Goal: Transaction & Acquisition: Book appointment/travel/reservation

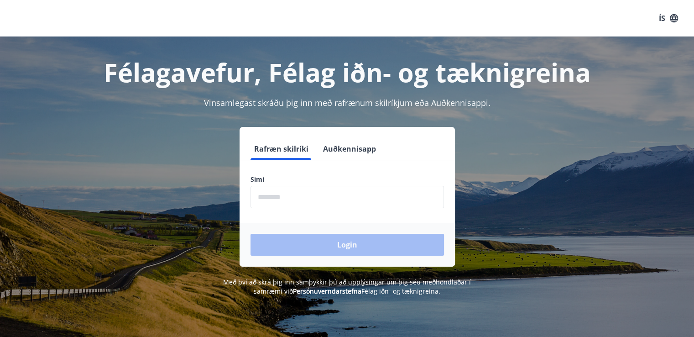
click at [380, 189] on input "phone" at bounding box center [348, 197] width 194 height 22
type input "********"
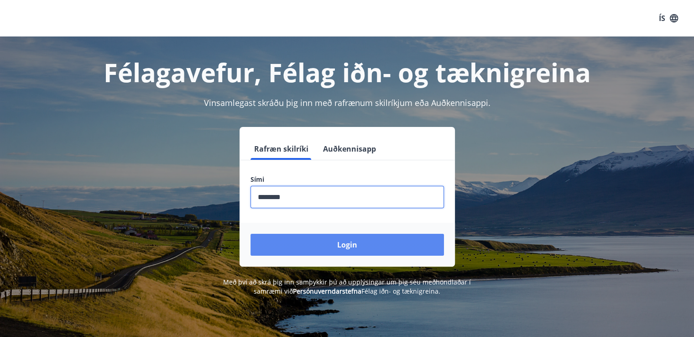
click at [337, 245] on button "Login" at bounding box center [348, 245] width 194 height 22
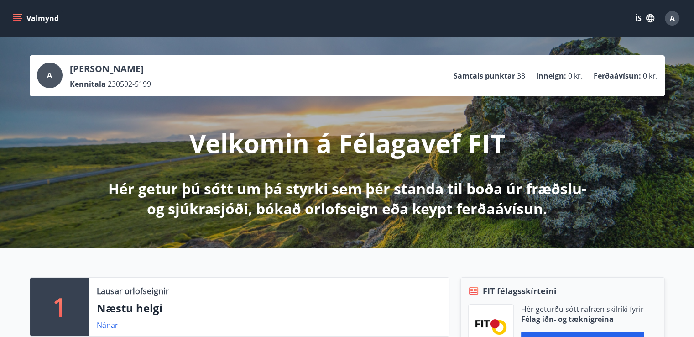
click at [22, 18] on button "Valmynd" at bounding box center [37, 18] width 52 height 16
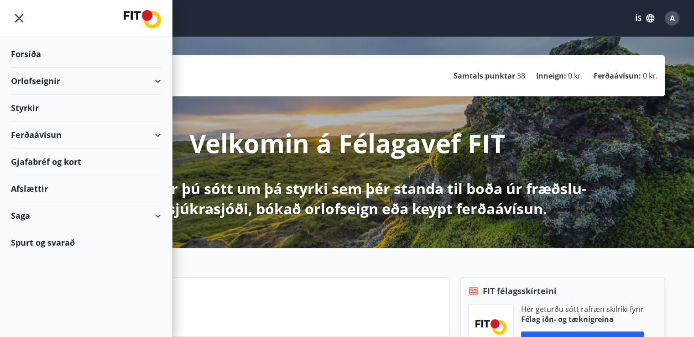
click at [74, 78] on div "Orlofseignir" at bounding box center [86, 81] width 150 height 27
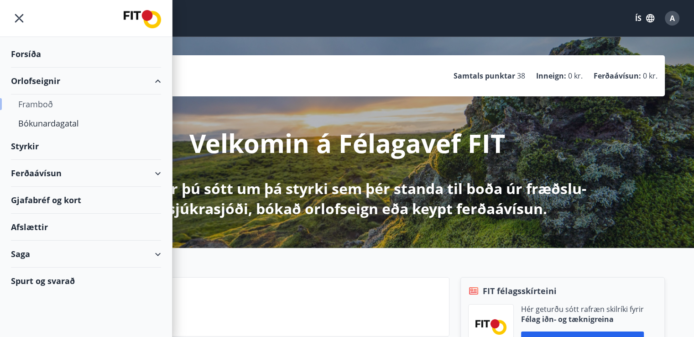
click at [58, 100] on div "Framboð" at bounding box center [86, 103] width 136 height 19
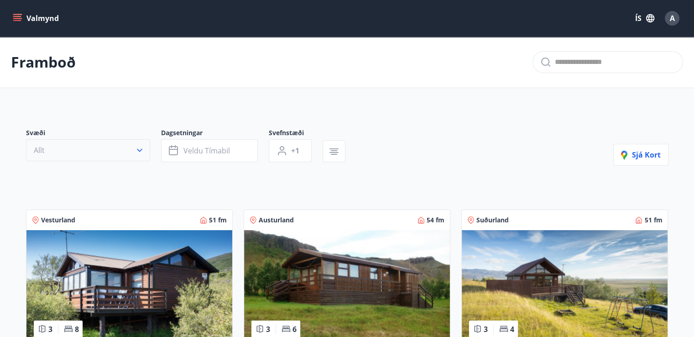
click at [140, 142] on button "Allt" at bounding box center [88, 150] width 124 height 22
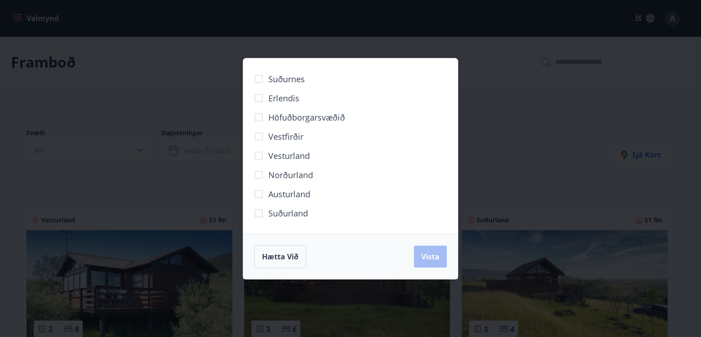
click at [164, 86] on div "Suðurnes Erlendis Höfuðborgarsvæðið [GEOGRAPHIC_DATA] [GEOGRAPHIC_DATA] [GEOGRA…" at bounding box center [350, 168] width 701 height 337
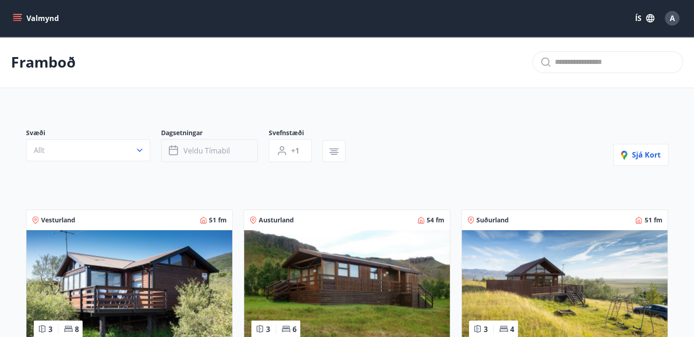
click at [200, 153] on span "Veldu tímabil" at bounding box center [206, 151] width 47 height 10
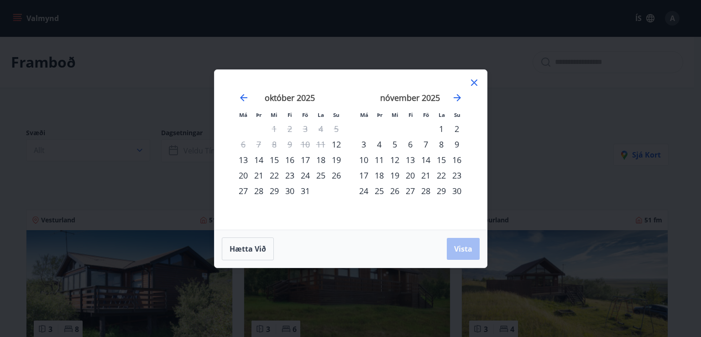
click at [425, 155] on div "14" at bounding box center [426, 160] width 16 height 16
click at [456, 157] on div "16" at bounding box center [457, 160] width 16 height 16
click at [361, 175] on div "17" at bounding box center [364, 176] width 16 height 16
click at [427, 157] on div "14" at bounding box center [426, 160] width 16 height 16
click at [366, 174] on div "17" at bounding box center [364, 176] width 16 height 16
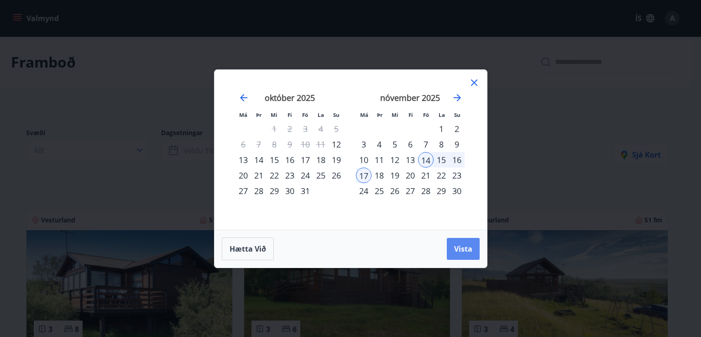
click at [458, 246] on span "Vista" at bounding box center [463, 249] width 18 height 10
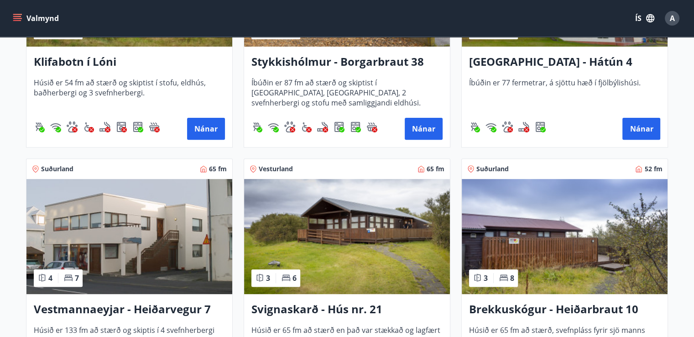
scroll to position [363, 0]
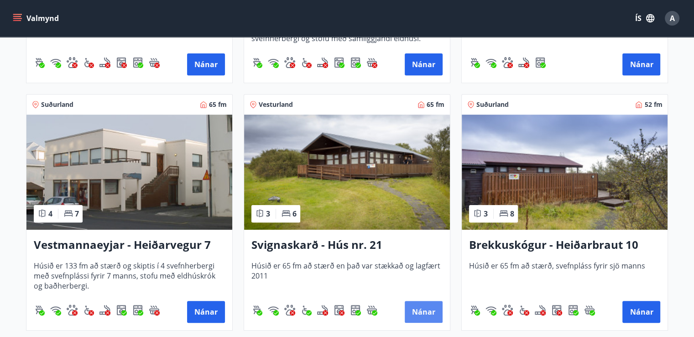
click at [422, 312] on button "Nánar" at bounding box center [424, 312] width 38 height 22
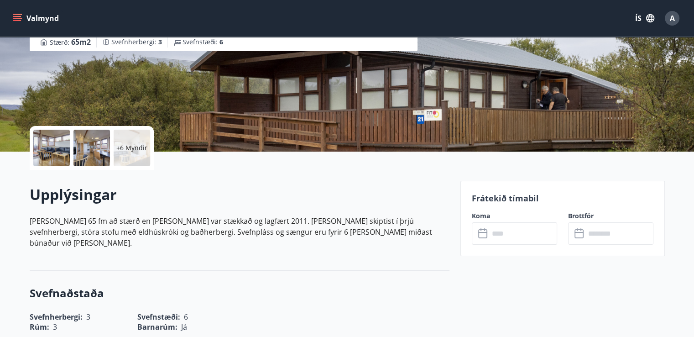
scroll to position [121, 0]
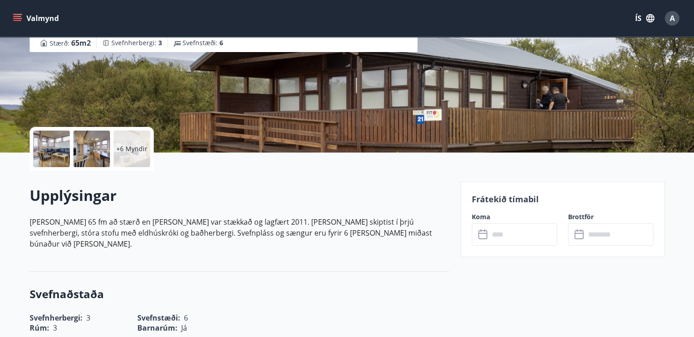
click at [99, 118] on div "Svignaskarð - Hús nr. 21 Svignaskarð - Hús nr. 21 - 311 Borgarnes Stærð : 65 m2…" at bounding box center [242, 16] width 424 height 274
click at [19, 139] on div "Svignaskarð - Hús nr. 21 Svignaskarð - Hús nr. 21 - 311 Borgarnes Stærð : 65 m2…" at bounding box center [347, 16] width 657 height 274
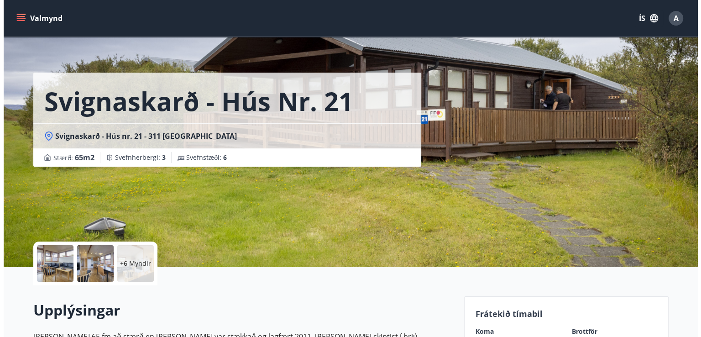
scroll to position [0, 0]
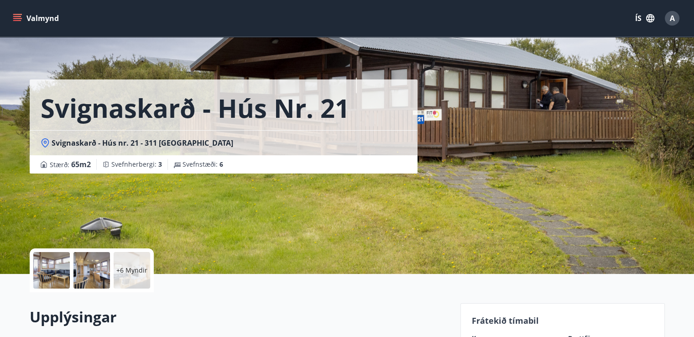
click at [37, 267] on div at bounding box center [51, 270] width 37 height 37
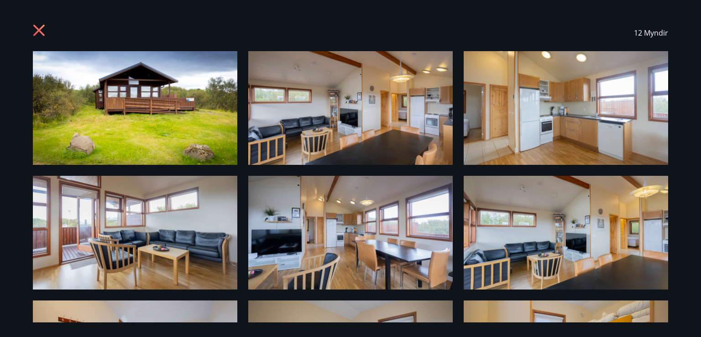
click at [47, 25] on icon at bounding box center [40, 31] width 15 height 15
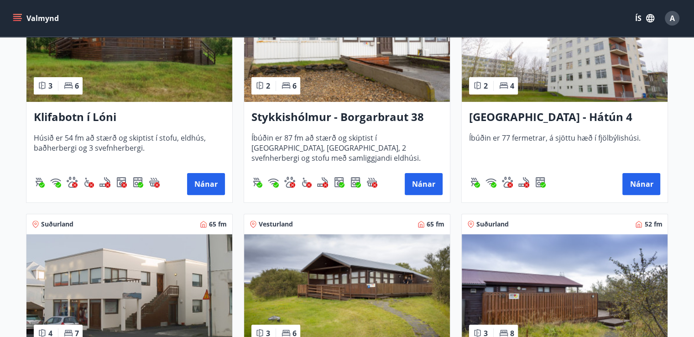
scroll to position [365, 0]
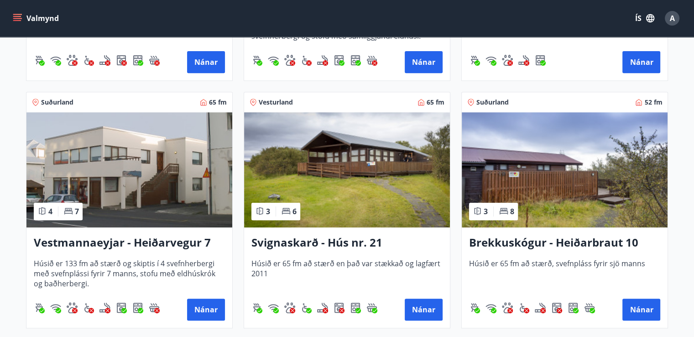
click at [610, 256] on div "Brekkuskógur - Heiðarbraut 10 [PERSON_NAME] 65 fm að stærð, svefnpláss fyrir sj…" at bounding box center [565, 277] width 206 height 100
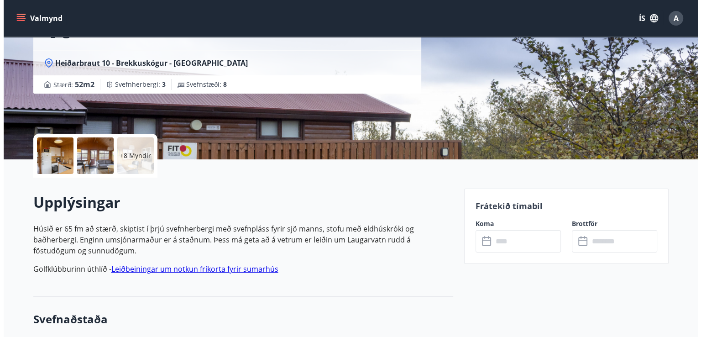
scroll to position [121, 0]
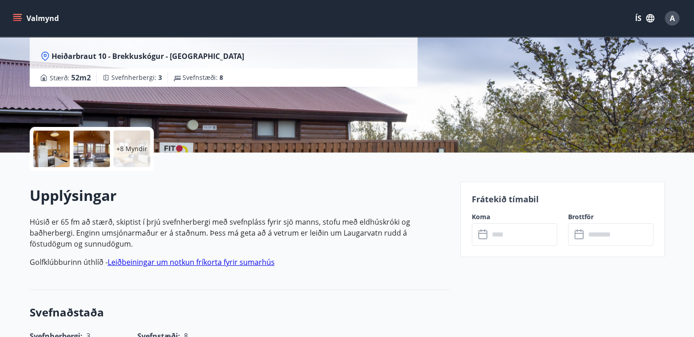
click at [55, 139] on div at bounding box center [51, 149] width 37 height 37
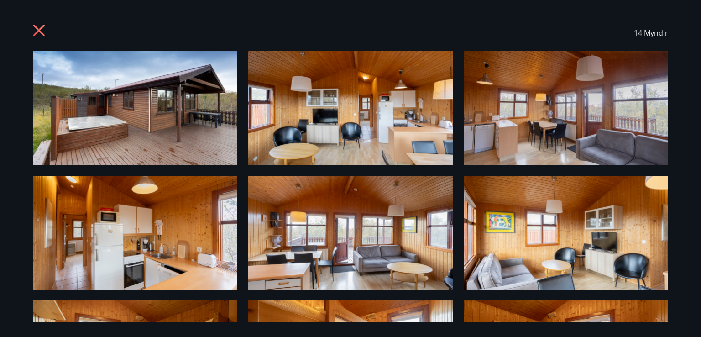
click at [91, 127] on img at bounding box center [135, 108] width 204 height 114
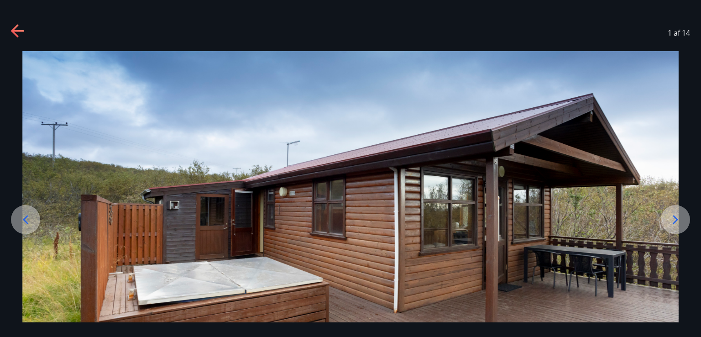
scroll to position [94, 0]
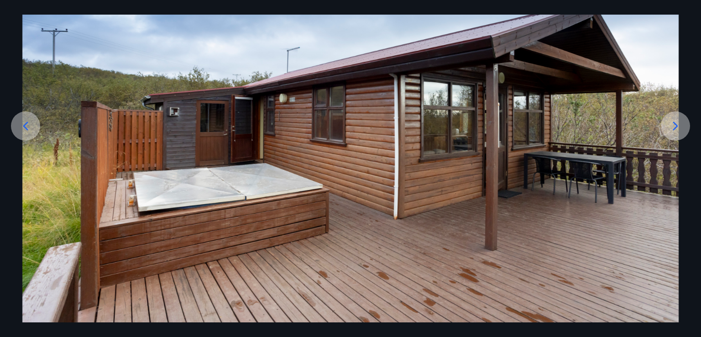
click at [686, 129] on div at bounding box center [675, 125] width 29 height 29
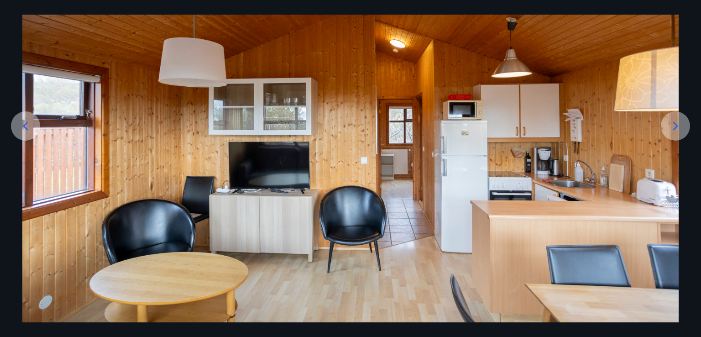
click at [686, 129] on div at bounding box center [675, 125] width 29 height 29
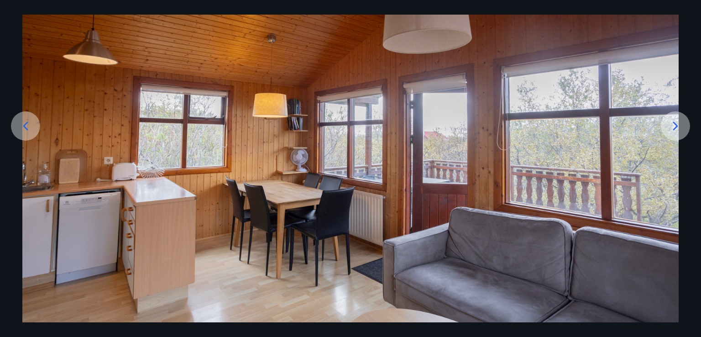
click at [686, 129] on div at bounding box center [675, 125] width 29 height 29
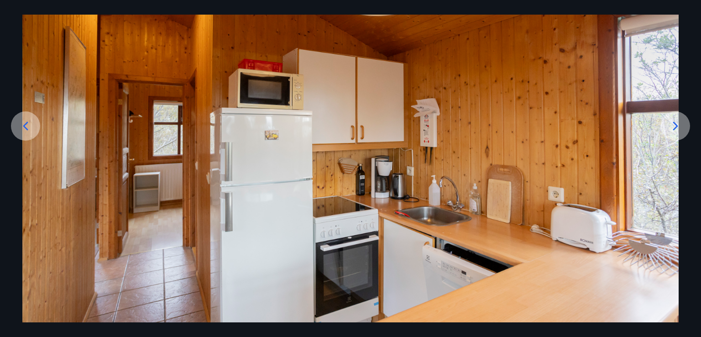
click at [686, 129] on div at bounding box center [675, 125] width 29 height 29
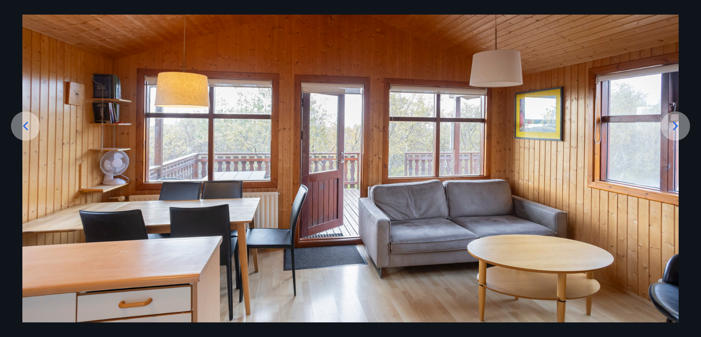
click at [686, 128] on div at bounding box center [675, 125] width 29 height 29
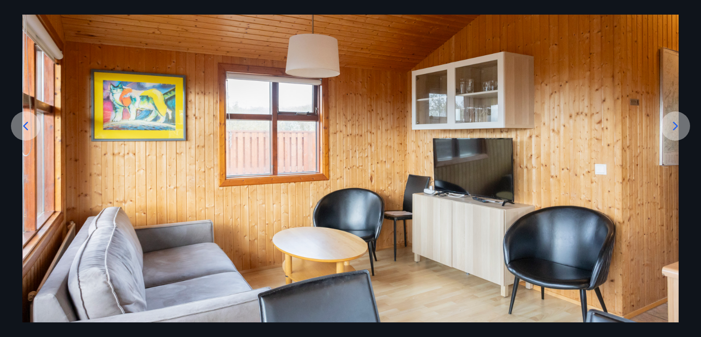
click at [686, 128] on div at bounding box center [675, 125] width 29 height 29
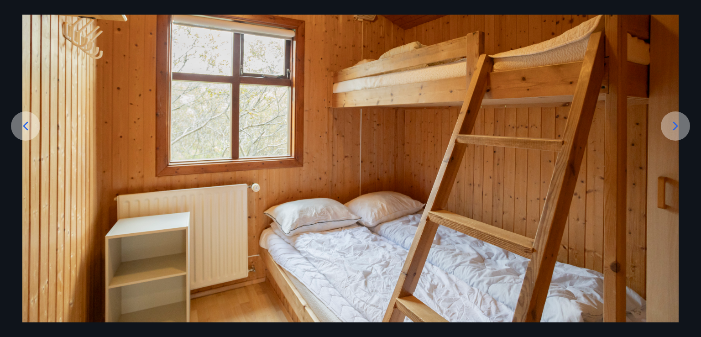
click at [674, 22] on img at bounding box center [350, 140] width 656 height 365
click at [698, 18] on div at bounding box center [350, 140] width 701 height 365
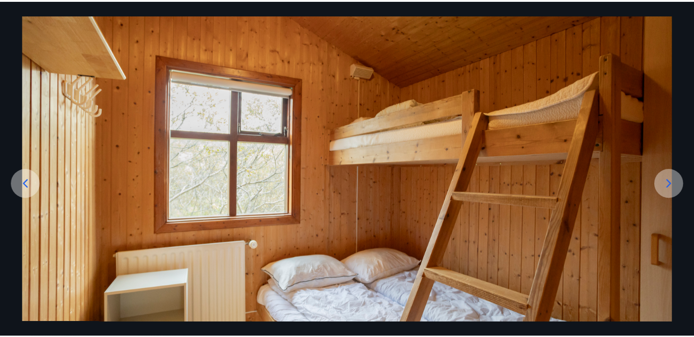
scroll to position [0, 0]
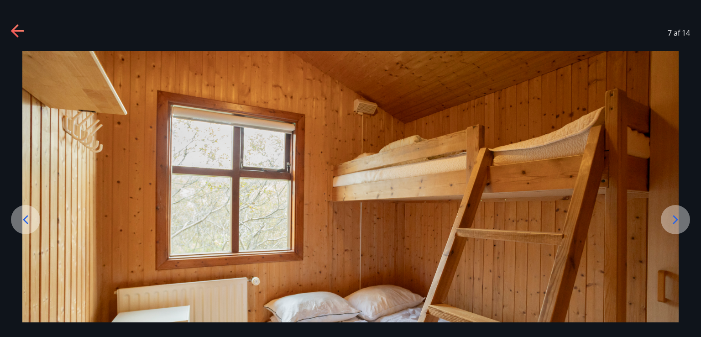
click at [12, 28] on icon at bounding box center [18, 31] width 15 height 15
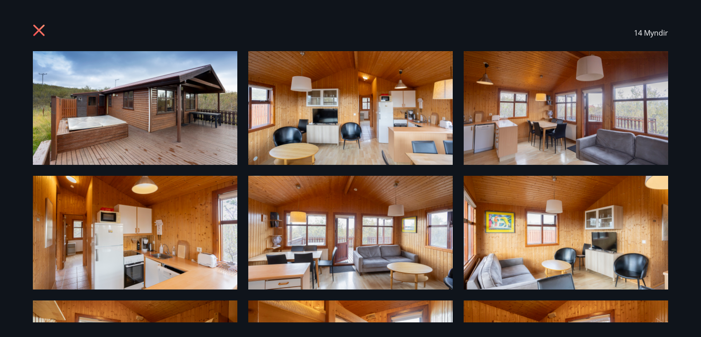
click at [42, 29] on icon at bounding box center [40, 31] width 15 height 15
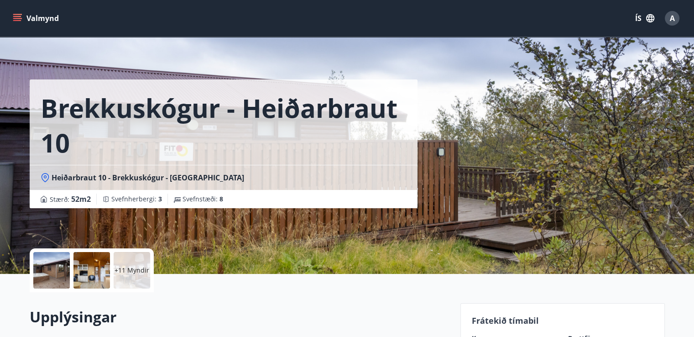
click at [93, 181] on span "Heiðarbraut 10 - Brekkuskógur - [GEOGRAPHIC_DATA]" at bounding box center [148, 178] width 193 height 10
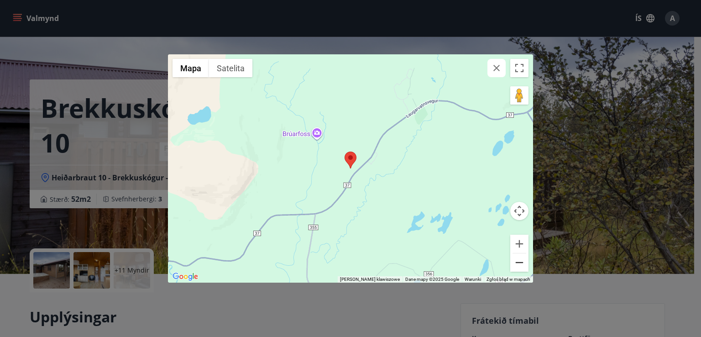
click at [514, 261] on button "Pomniejsz" at bounding box center [519, 262] width 18 height 18
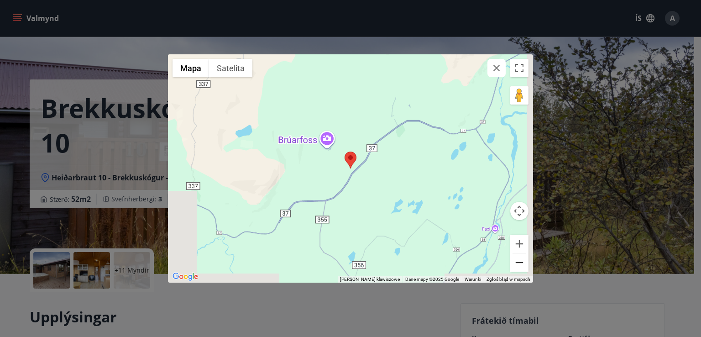
click at [514, 261] on button "Pomniejsz" at bounding box center [519, 262] width 18 height 18
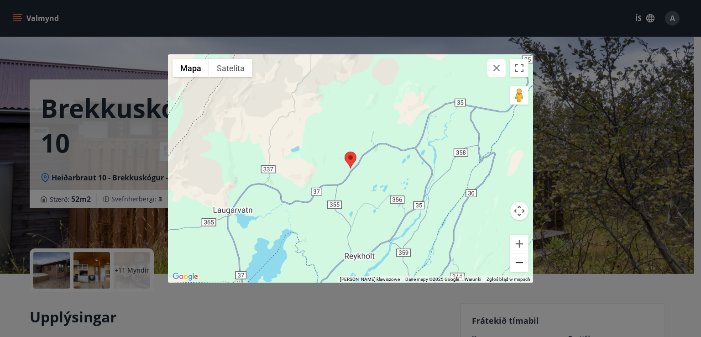
click at [514, 261] on button "Pomniejsz" at bounding box center [519, 262] width 18 height 18
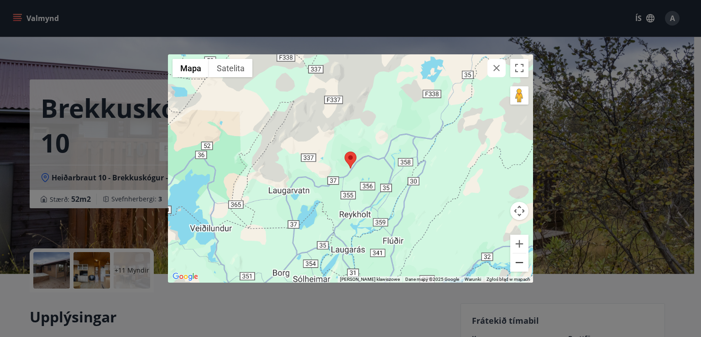
click at [514, 261] on button "Pomniejsz" at bounding box center [519, 262] width 18 height 18
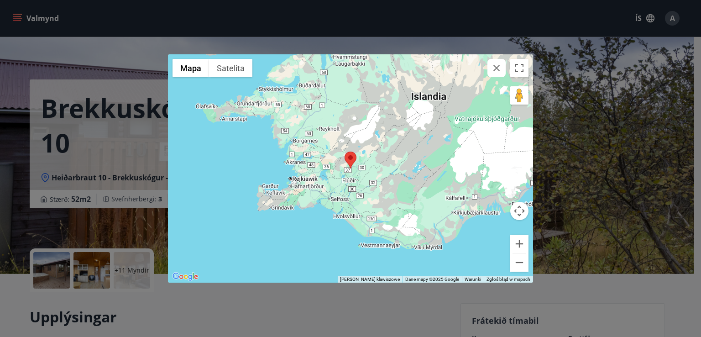
click at [0, 196] on div "← Przesuń w lewo → [GEOGRAPHIC_DATA] w prawo ↑ Przesuń w [PERSON_NAME] ↓ Przesu…" at bounding box center [350, 168] width 701 height 337
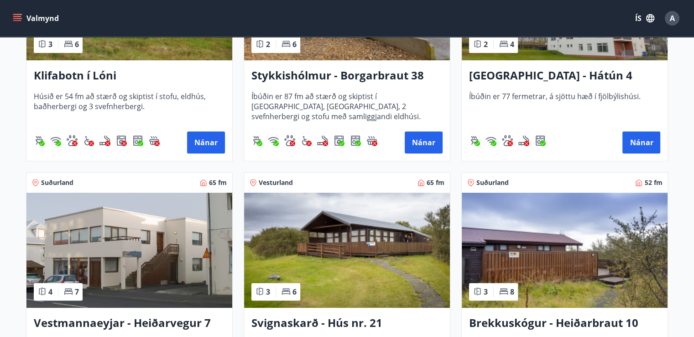
scroll to position [366, 0]
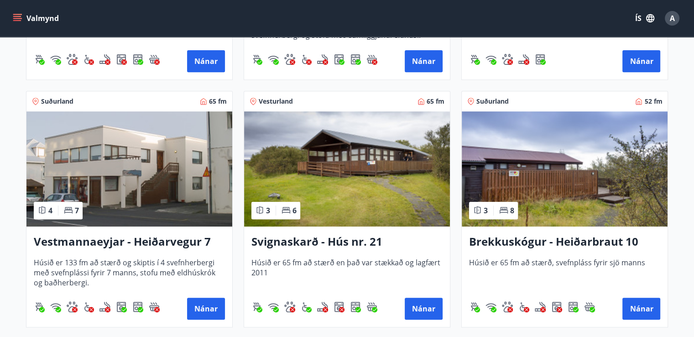
click at [367, 196] on img at bounding box center [347, 168] width 206 height 115
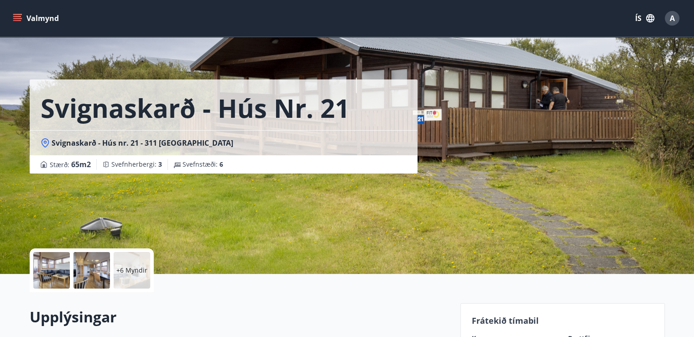
click at [173, 141] on span "Svignaskarð - Hús nr. 21 - 311 [GEOGRAPHIC_DATA]" at bounding box center [143, 143] width 182 height 10
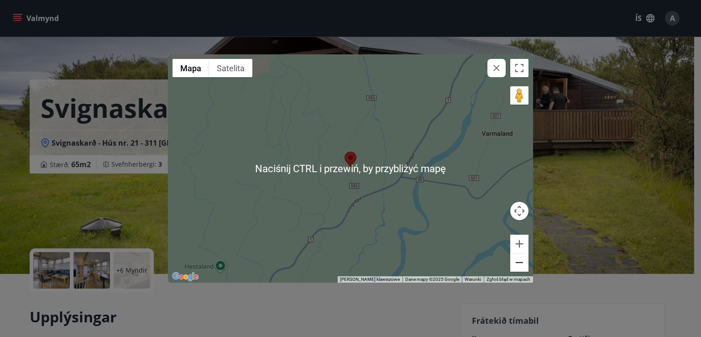
click at [524, 260] on button "Pomniejsz" at bounding box center [519, 262] width 18 height 18
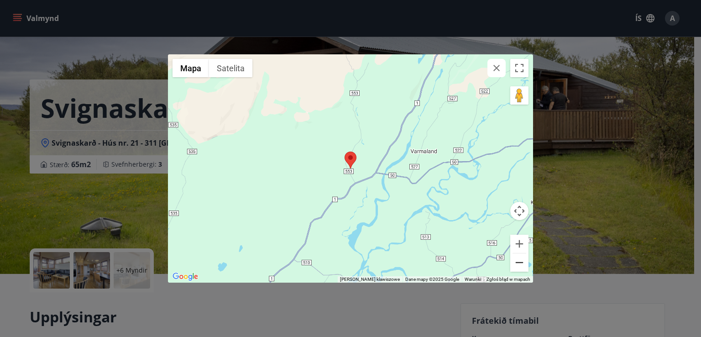
click at [524, 260] on button "Pomniejsz" at bounding box center [519, 262] width 18 height 18
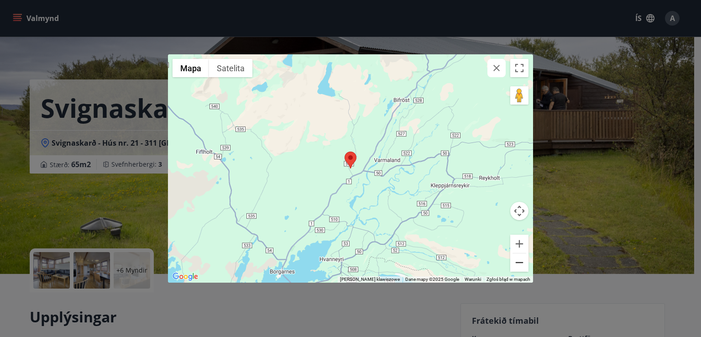
click at [524, 260] on button "Pomniejsz" at bounding box center [519, 262] width 18 height 18
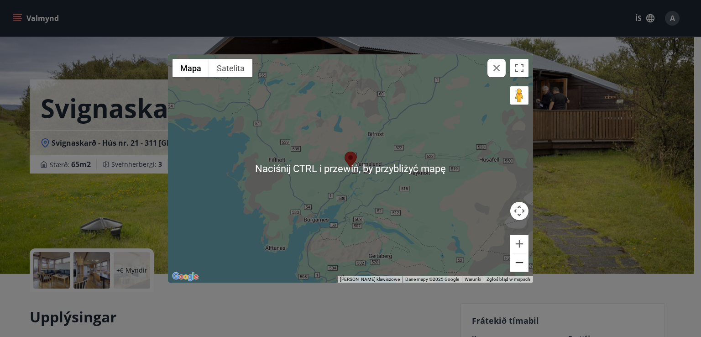
click at [519, 265] on button "Pomniejsz" at bounding box center [519, 262] width 18 height 18
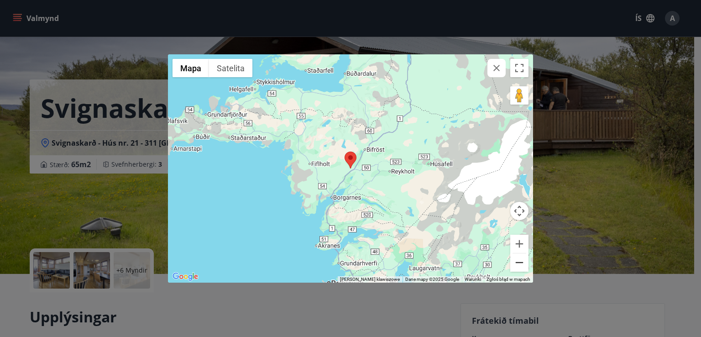
click at [519, 265] on button "Pomniejsz" at bounding box center [519, 262] width 18 height 18
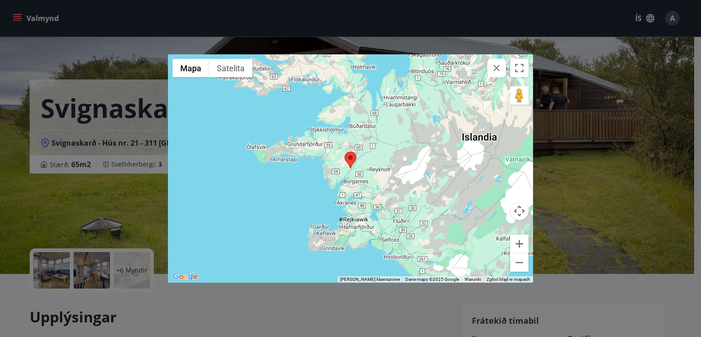
click at [621, 311] on div "← Przesuń w lewo → Przesuń w prawo ↑ Przesuń w [PERSON_NAME] ↓ Przesuń w dół + …" at bounding box center [350, 168] width 701 height 337
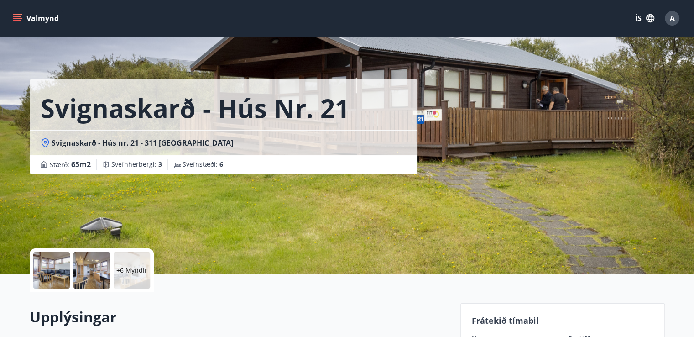
click at [55, 275] on div at bounding box center [51, 270] width 37 height 37
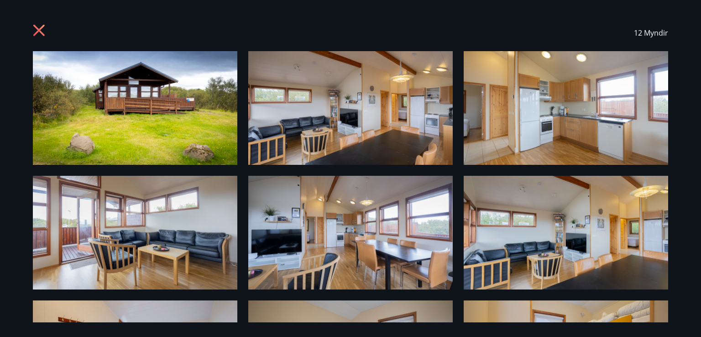
click at [158, 79] on img at bounding box center [135, 108] width 204 height 114
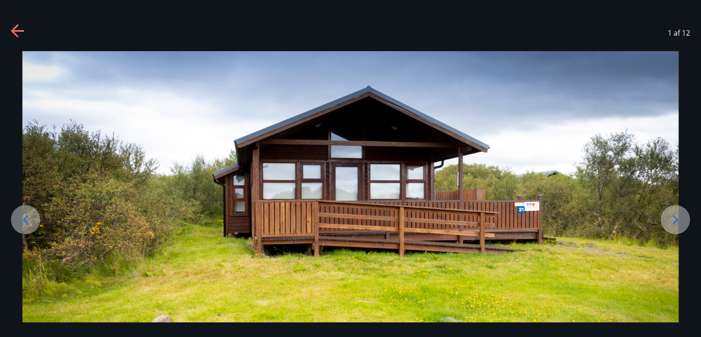
click at [681, 222] on icon at bounding box center [675, 219] width 15 height 15
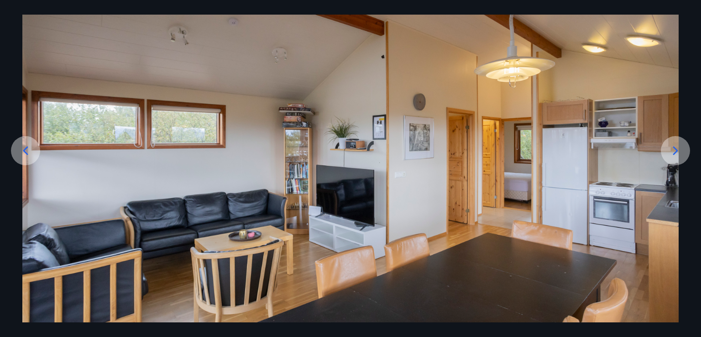
scroll to position [94, 0]
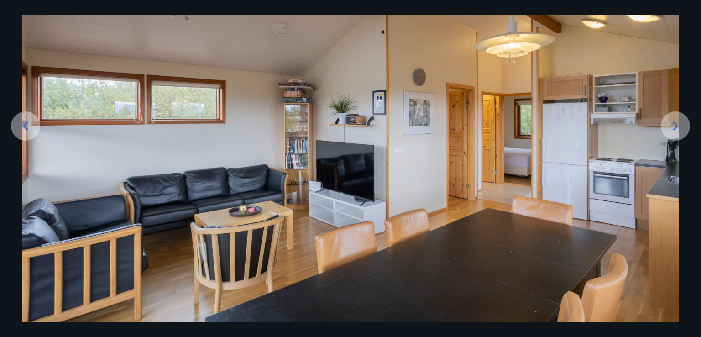
click at [682, 131] on icon at bounding box center [675, 126] width 15 height 15
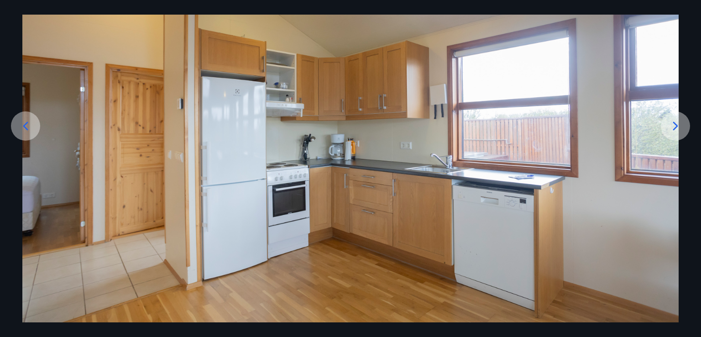
click at [682, 131] on icon at bounding box center [675, 126] width 15 height 15
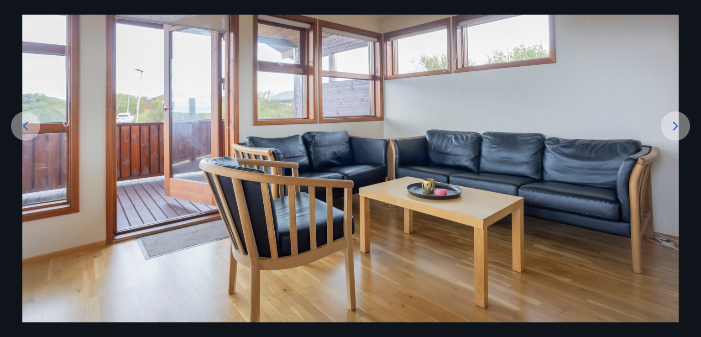
click at [682, 131] on icon at bounding box center [675, 126] width 15 height 15
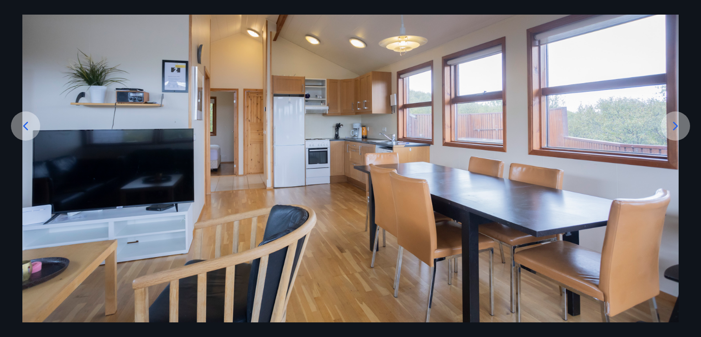
click at [682, 131] on icon at bounding box center [675, 126] width 15 height 15
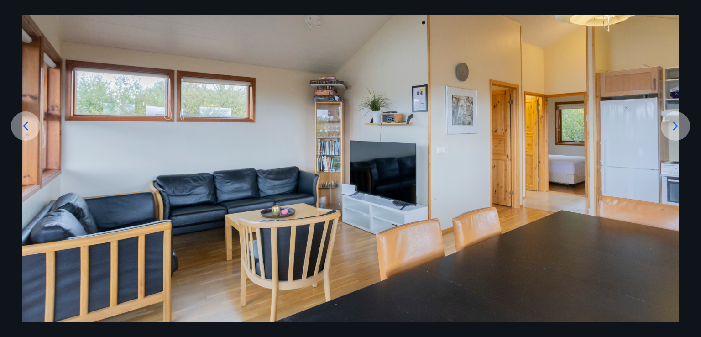
click at [682, 131] on icon at bounding box center [675, 126] width 15 height 15
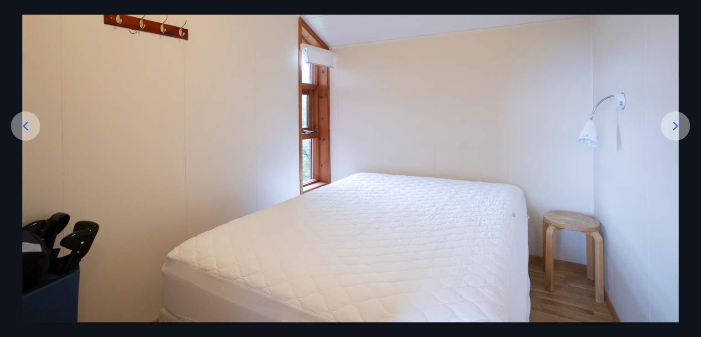
click at [682, 131] on icon at bounding box center [675, 126] width 15 height 15
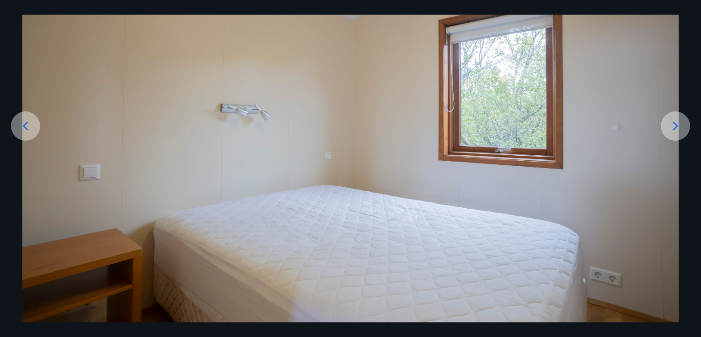
click at [682, 131] on icon at bounding box center [675, 126] width 15 height 15
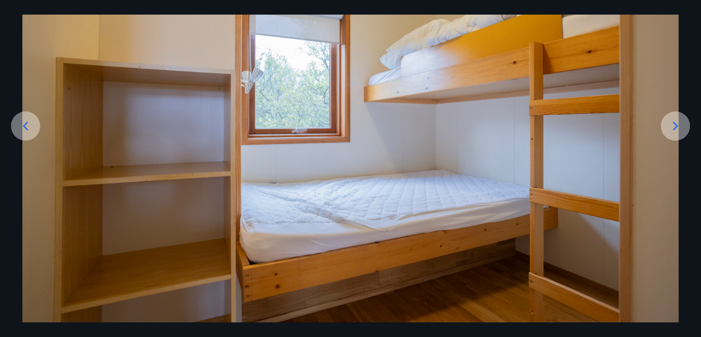
click at [682, 131] on icon at bounding box center [675, 126] width 15 height 15
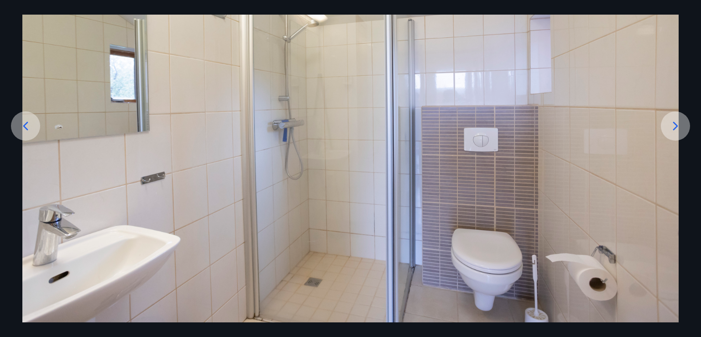
click at [682, 131] on icon at bounding box center [675, 126] width 15 height 15
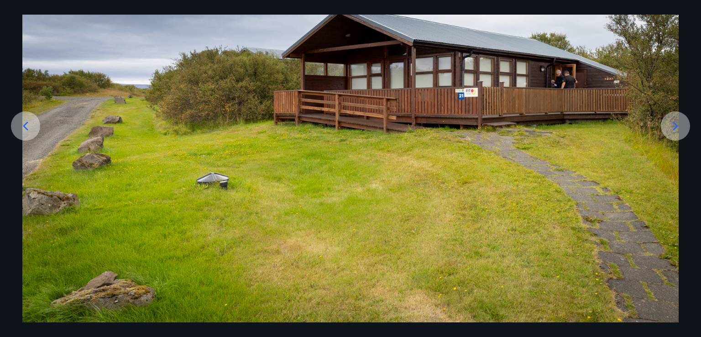
click at [682, 131] on icon at bounding box center [675, 126] width 15 height 15
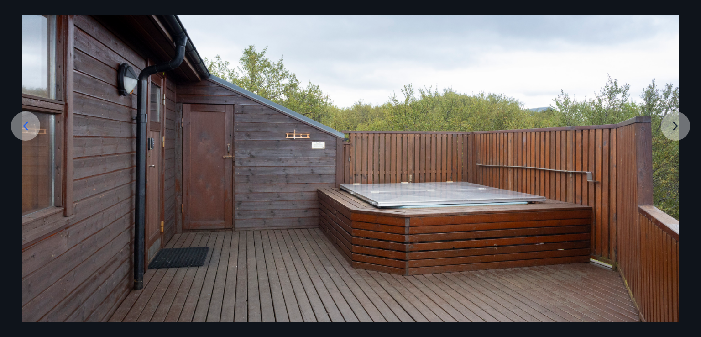
click at [27, 121] on icon at bounding box center [25, 126] width 15 height 15
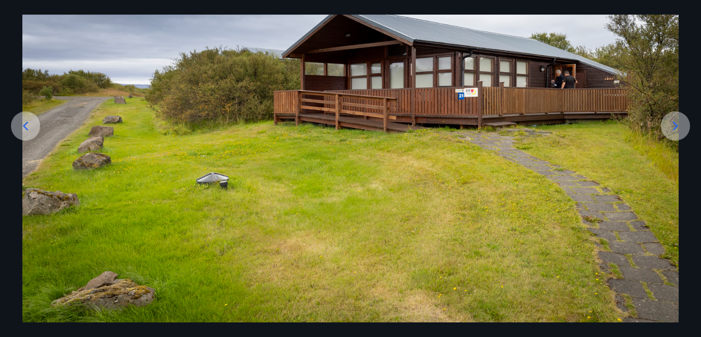
click at [677, 127] on icon at bounding box center [675, 126] width 15 height 15
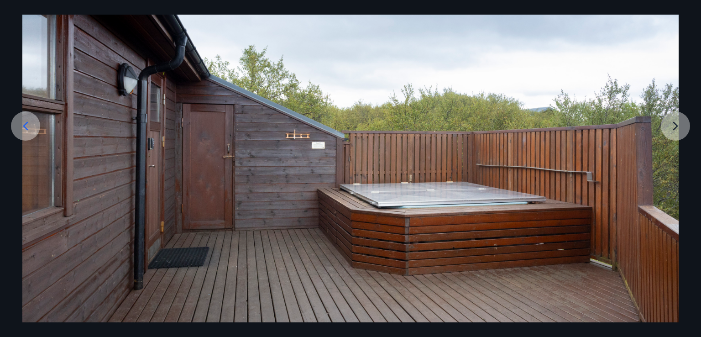
click at [670, 125] on img at bounding box center [350, 140] width 656 height 365
click at [20, 126] on icon at bounding box center [25, 126] width 15 height 15
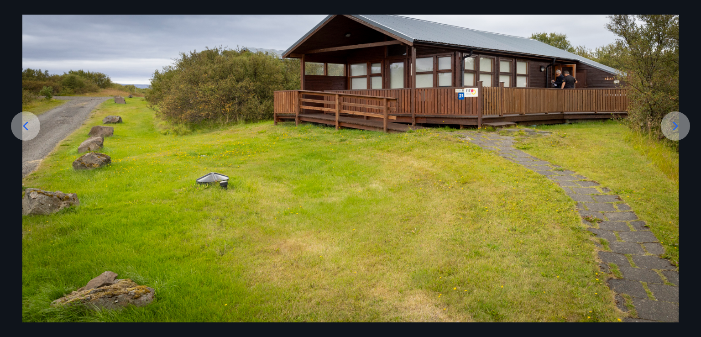
click at [22, 124] on icon at bounding box center [25, 126] width 15 height 15
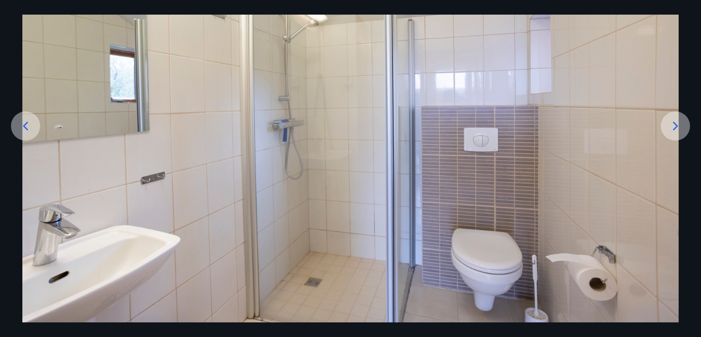
click at [22, 124] on icon at bounding box center [25, 126] width 15 height 15
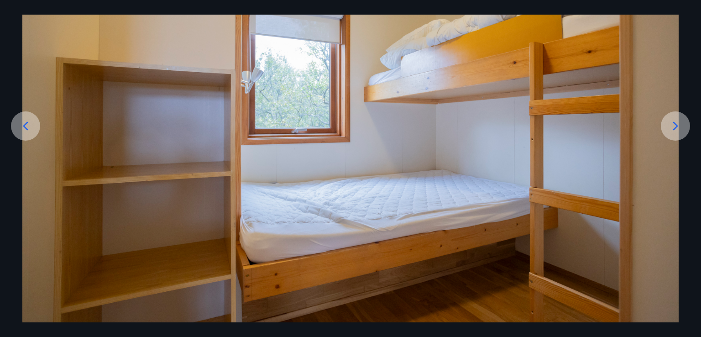
click at [22, 124] on icon at bounding box center [25, 126] width 15 height 15
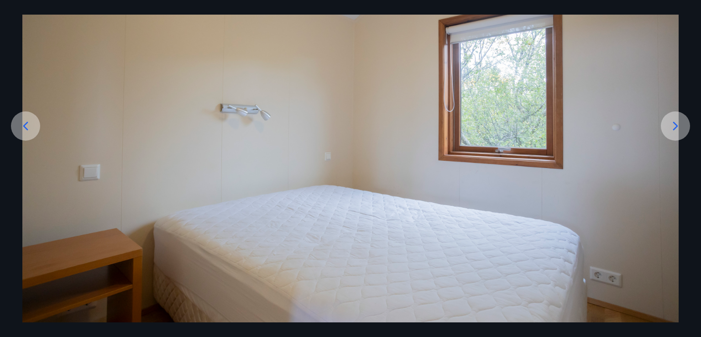
click at [8, 90] on div at bounding box center [350, 140] width 701 height 365
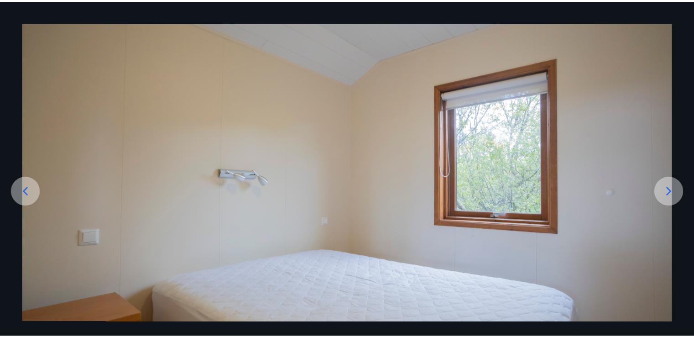
scroll to position [0, 0]
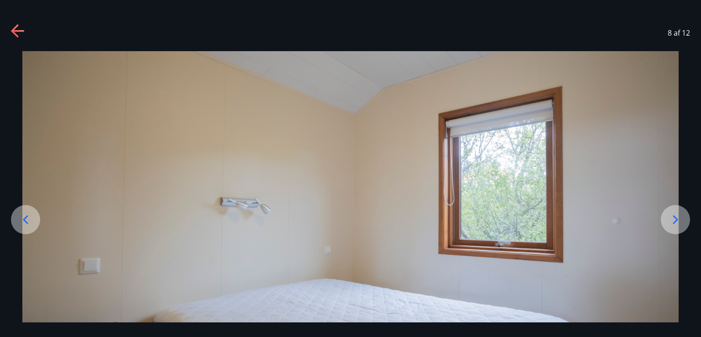
click at [14, 26] on icon at bounding box center [18, 31] width 15 height 15
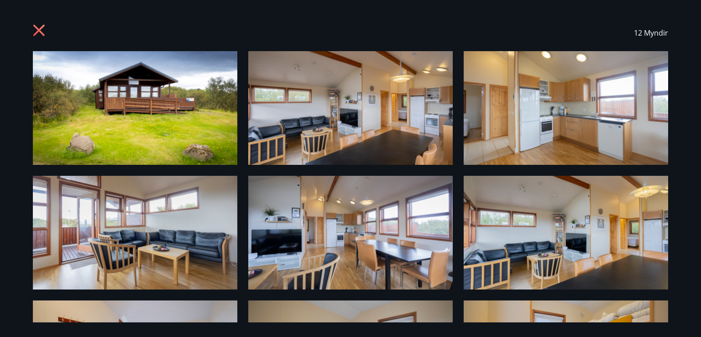
click at [32, 28] on div "12 Myndir" at bounding box center [350, 33] width 657 height 37
click at [33, 28] on icon at bounding box center [40, 31] width 15 height 15
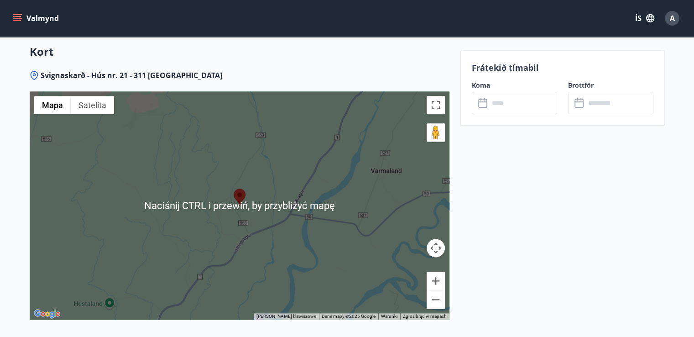
scroll to position [1257, 0]
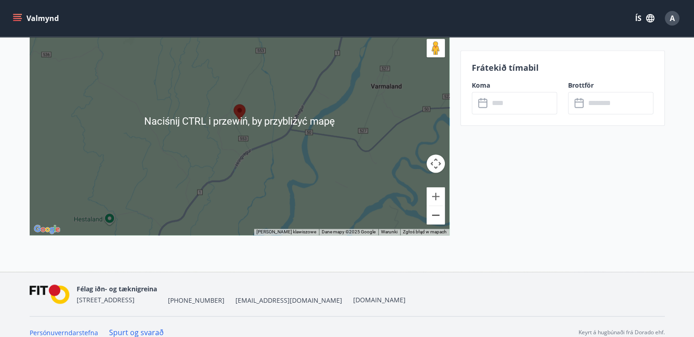
click at [434, 206] on button "Pomniejsz" at bounding box center [436, 215] width 18 height 18
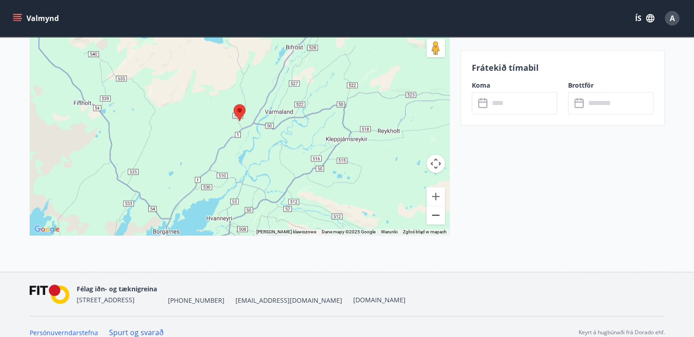
click at [434, 206] on button "Pomniejsz" at bounding box center [436, 215] width 18 height 18
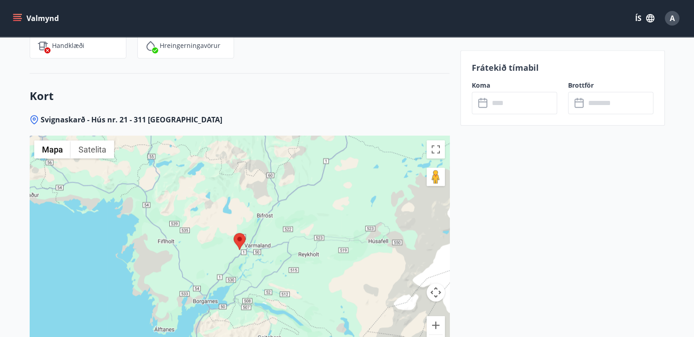
scroll to position [1136, 0]
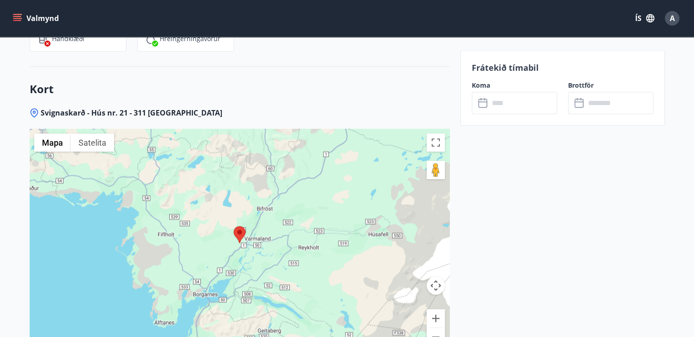
click at [438, 328] on button "Pomniejsz" at bounding box center [436, 337] width 18 height 18
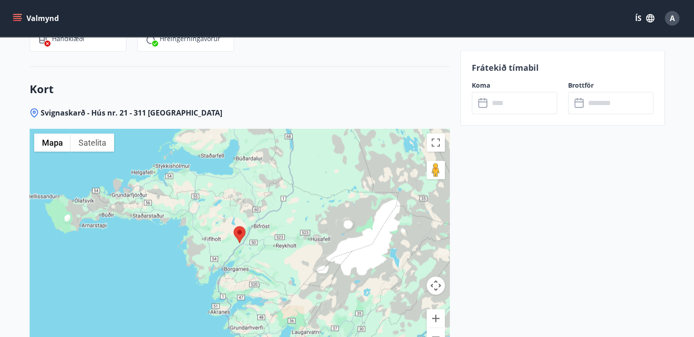
click at [438, 328] on button "Pomniejsz" at bounding box center [436, 337] width 18 height 18
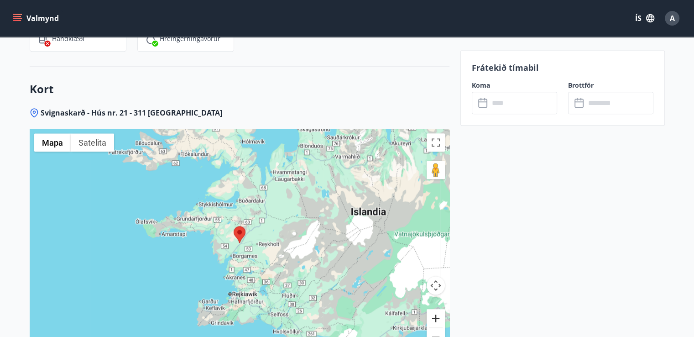
click at [439, 309] on button "Powiększ" at bounding box center [436, 318] width 18 height 18
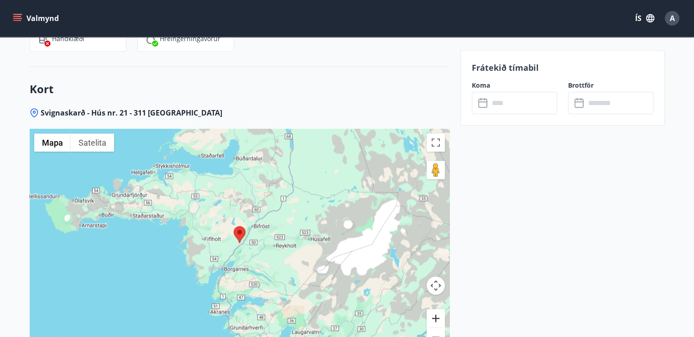
click at [439, 309] on button "Powiększ" at bounding box center [436, 318] width 18 height 18
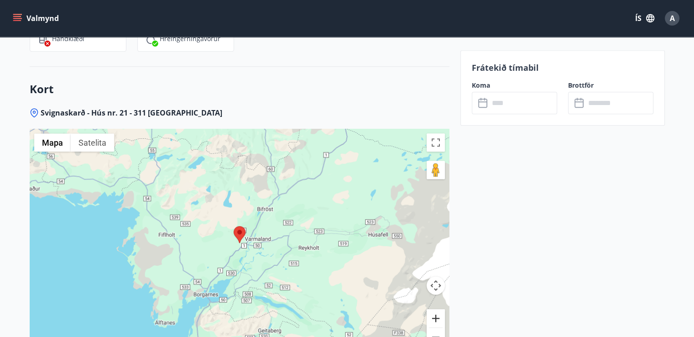
click at [439, 309] on button "Powiększ" at bounding box center [436, 318] width 18 height 18
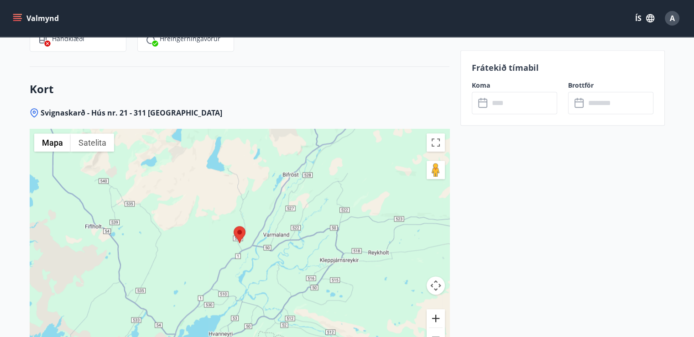
click at [438, 309] on button "Powiększ" at bounding box center [436, 318] width 18 height 18
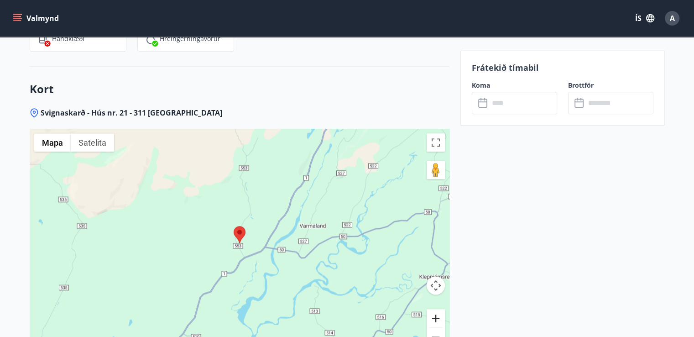
click at [438, 309] on button "Powiększ" at bounding box center [436, 318] width 18 height 18
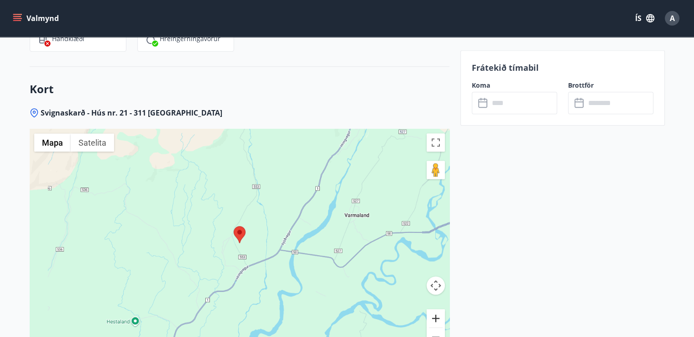
click at [438, 309] on button "Powiększ" at bounding box center [436, 318] width 18 height 18
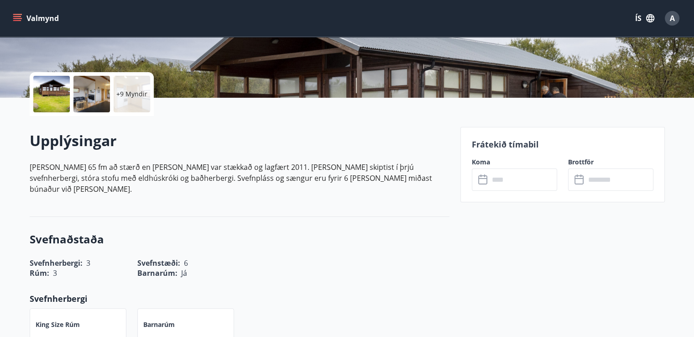
scroll to position [162, 0]
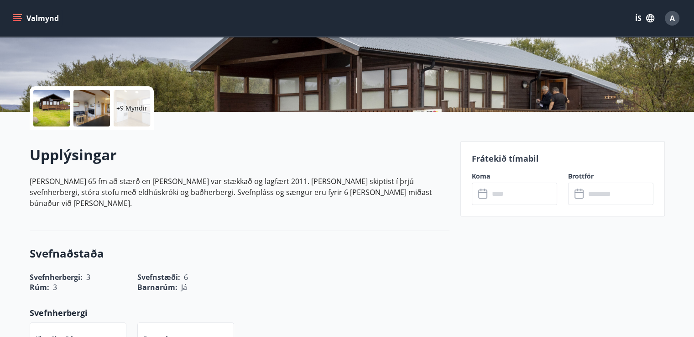
click at [531, 194] on input "text" at bounding box center [523, 194] width 68 height 22
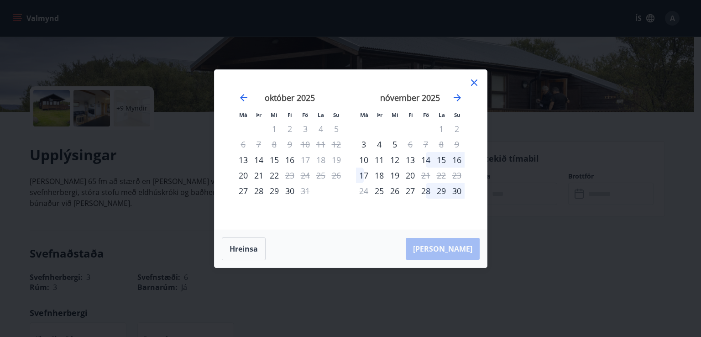
click at [430, 157] on div "14" at bounding box center [426, 160] width 16 height 16
click at [364, 178] on div "17" at bounding box center [364, 176] width 16 height 16
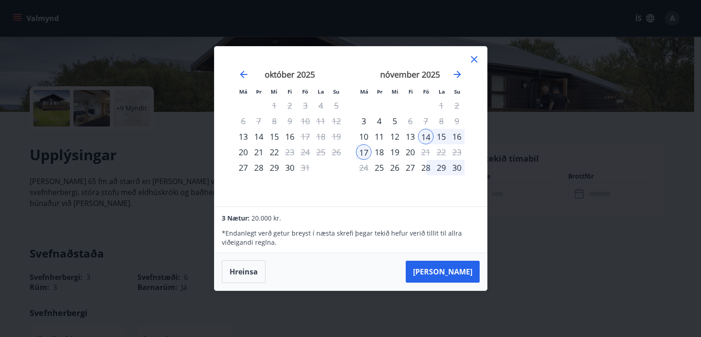
click at [474, 54] on icon at bounding box center [474, 59] width 11 height 11
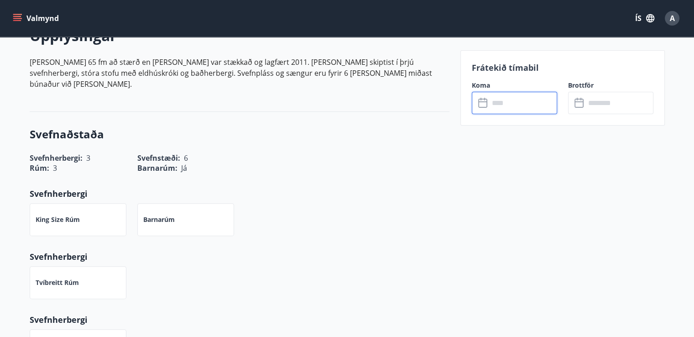
scroll to position [283, 0]
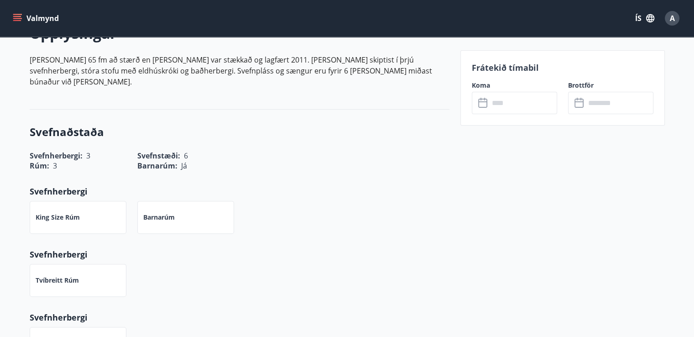
click at [188, 253] on div "Tvíbreitt rúm" at bounding box center [234, 275] width 431 height 44
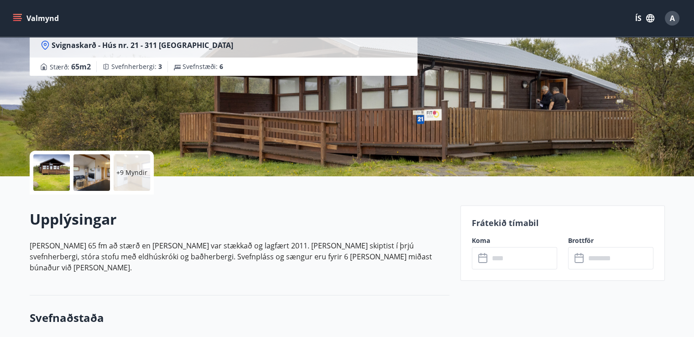
scroll to position [0, 0]
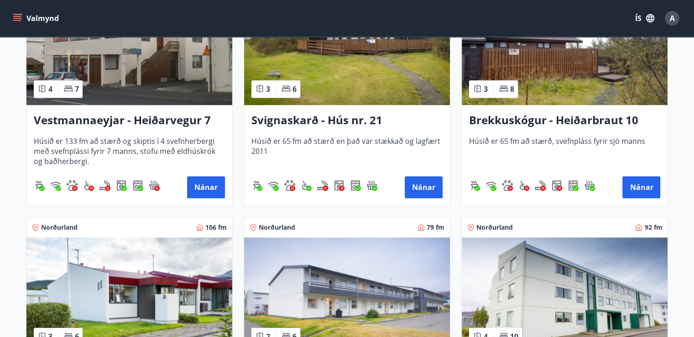
scroll to position [366, 0]
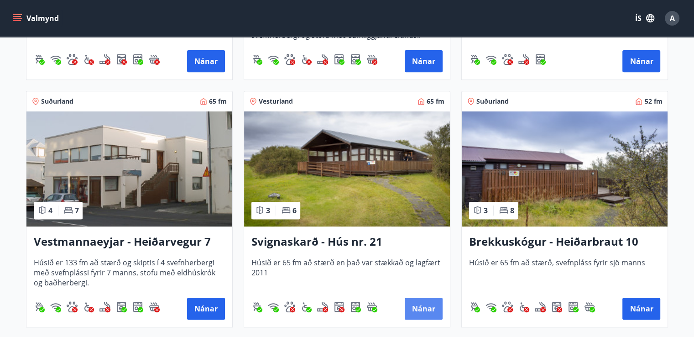
click at [436, 302] on button "Nánar" at bounding box center [424, 309] width 38 height 22
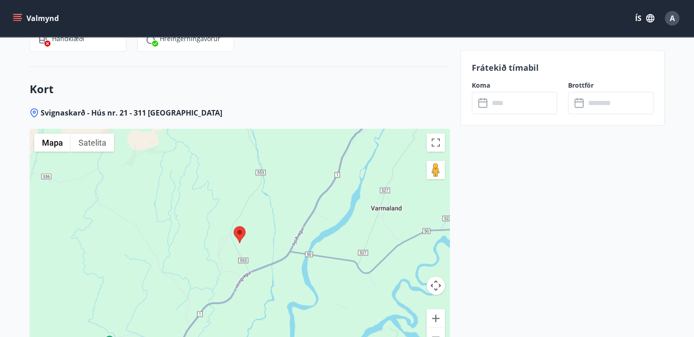
scroll to position [1257, 0]
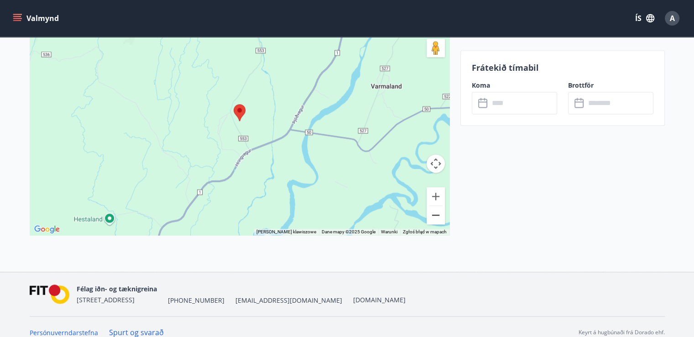
click at [440, 206] on button "Pomniejsz" at bounding box center [436, 215] width 18 height 18
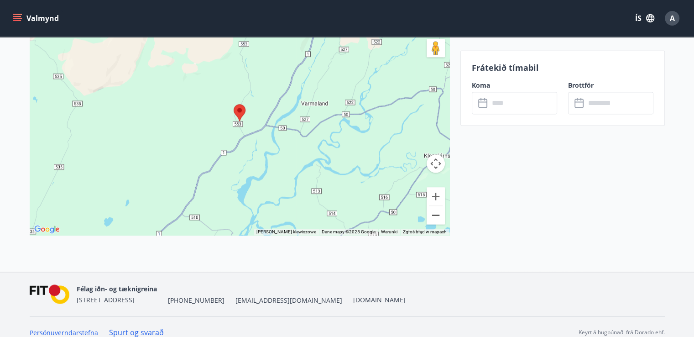
click at [440, 206] on button "Pomniejsz" at bounding box center [436, 215] width 18 height 18
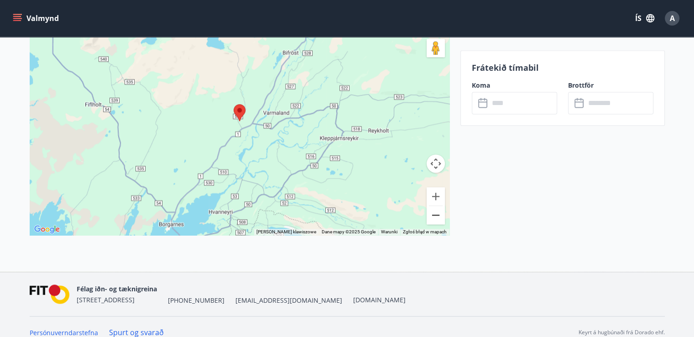
click at [440, 206] on button "Pomniejsz" at bounding box center [436, 215] width 18 height 18
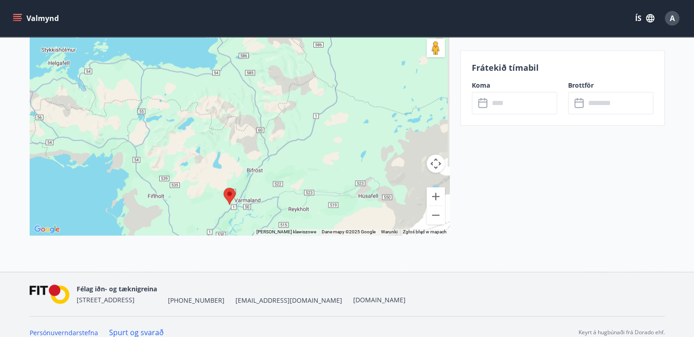
drag, startPoint x: 223, startPoint y: 117, endPoint x: 214, endPoint y: 184, distance: 68.1
click at [214, 184] on div at bounding box center [240, 121] width 420 height 228
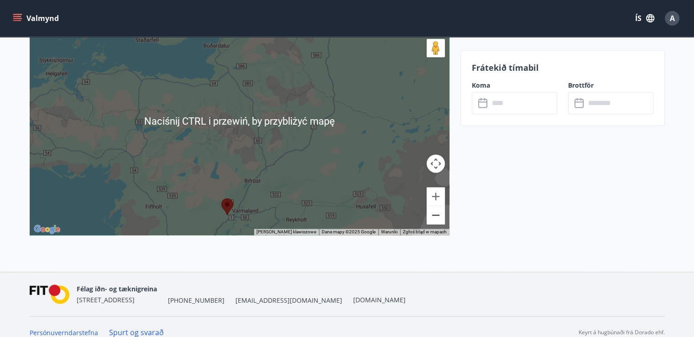
click at [431, 206] on button "Pomniejsz" at bounding box center [436, 215] width 18 height 18
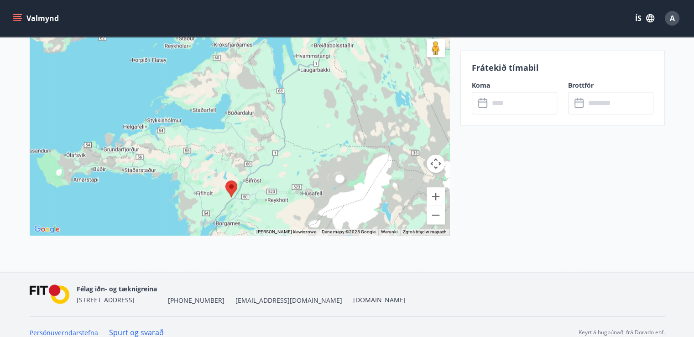
drag, startPoint x: 291, startPoint y: 139, endPoint x: 292, endPoint y: 153, distance: 14.2
click at [292, 153] on div at bounding box center [240, 121] width 420 height 228
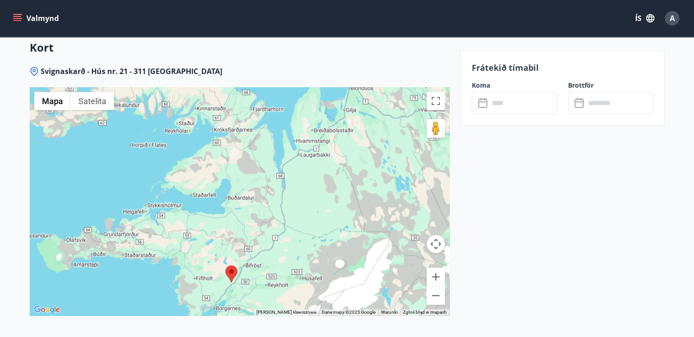
scroll to position [1186, 0]
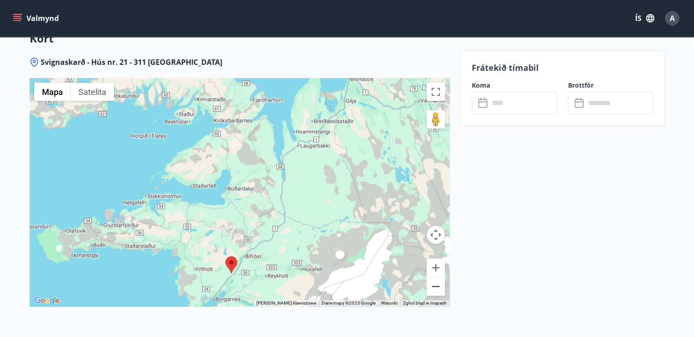
click at [436, 277] on button "Pomniejsz" at bounding box center [436, 286] width 18 height 18
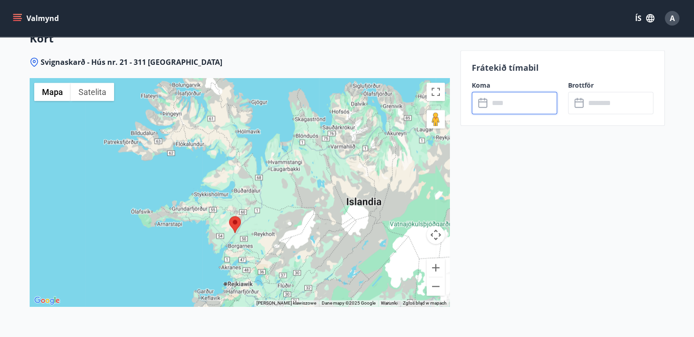
click at [508, 105] on input "text" at bounding box center [523, 103] width 68 height 22
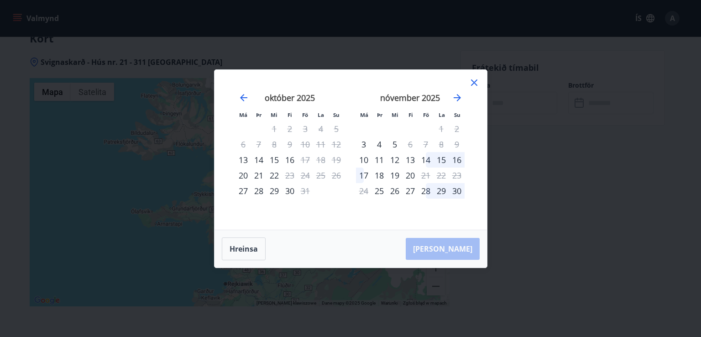
click at [425, 162] on div "14" at bounding box center [426, 160] width 16 height 16
click at [456, 159] on div "16" at bounding box center [457, 160] width 16 height 16
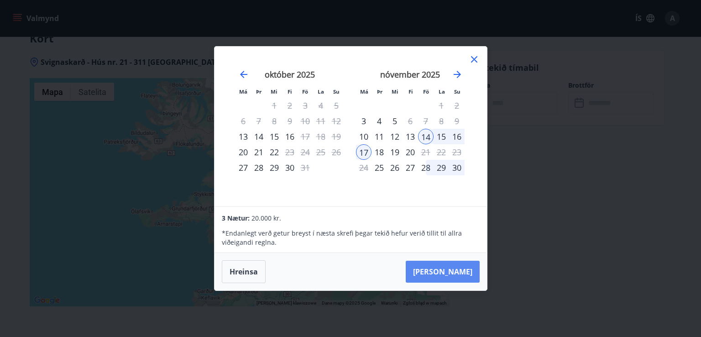
click at [456, 272] on button "[PERSON_NAME]" at bounding box center [443, 272] width 74 height 22
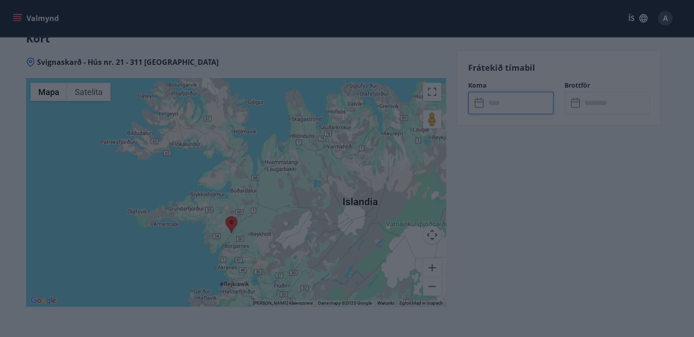
type input "******"
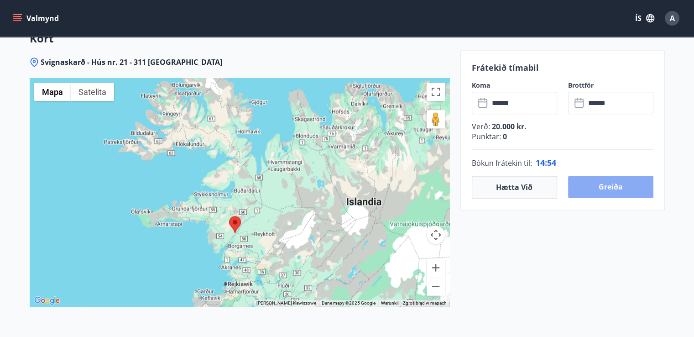
drag, startPoint x: 625, startPoint y: 180, endPoint x: 618, endPoint y: 181, distance: 7.3
click at [618, 181] on button "Greiða" at bounding box center [610, 187] width 85 height 22
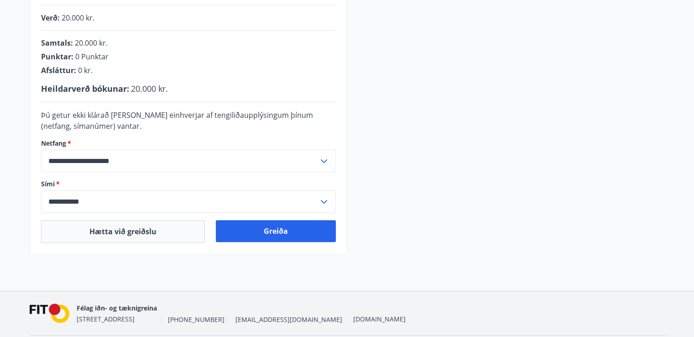
scroll to position [243, 0]
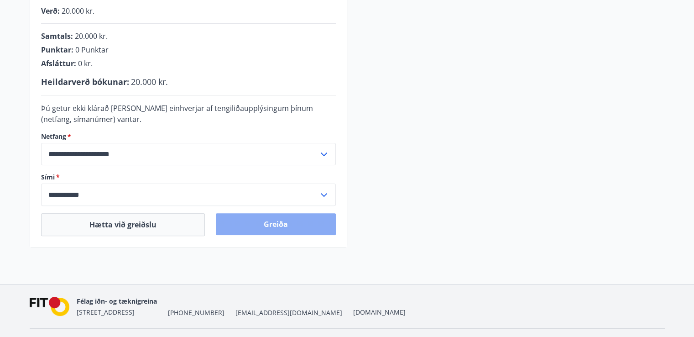
click at [305, 225] on button "Greiða" at bounding box center [276, 224] width 120 height 22
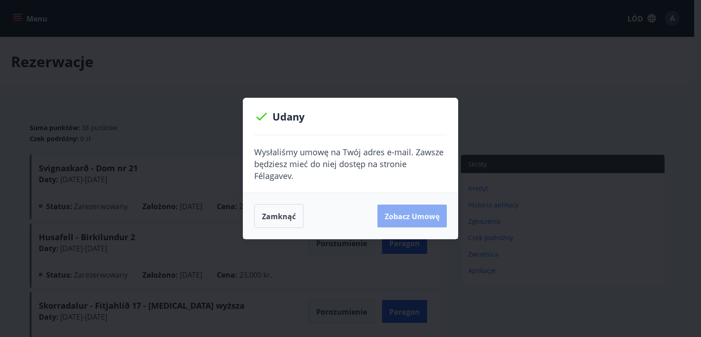
click at [415, 211] on font "Zobacz umowę" at bounding box center [412, 216] width 55 height 10
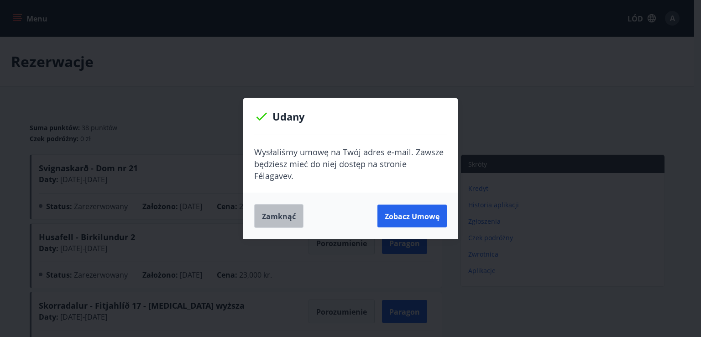
click at [283, 211] on font "Zamknąć" at bounding box center [279, 216] width 34 height 10
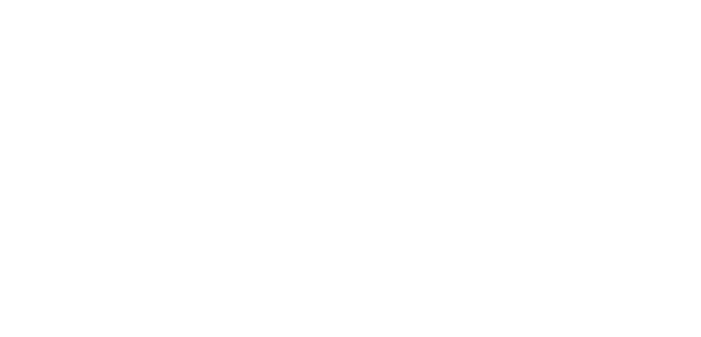
click at [143, 4] on html "Tekst oryginalny Oceń to tłumaczenie Twoja opinia pomoże ulepszyć Tłumacza Goog…" at bounding box center [350, 2] width 701 height 4
